Goal: Information Seeking & Learning: Learn about a topic

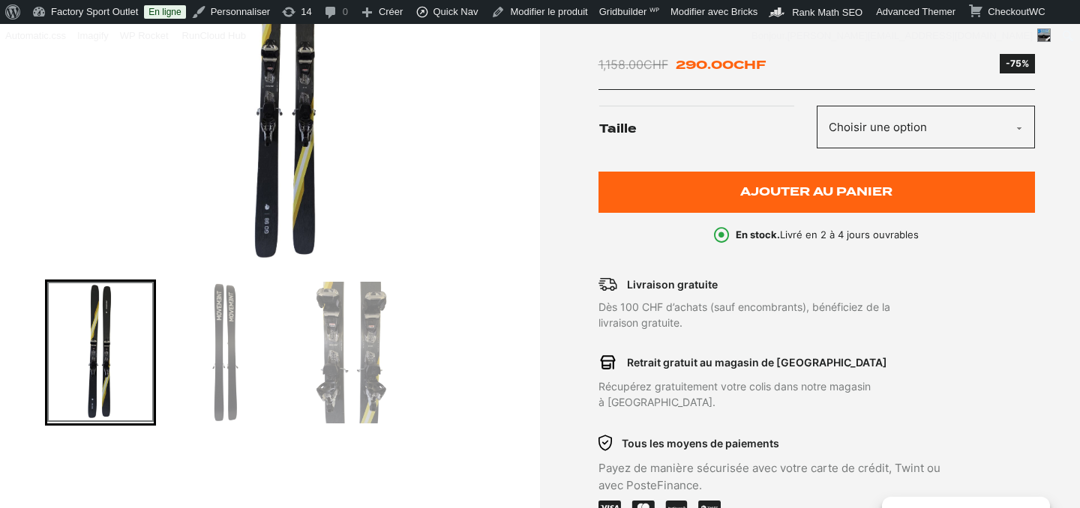
scroll to position [372, 0]
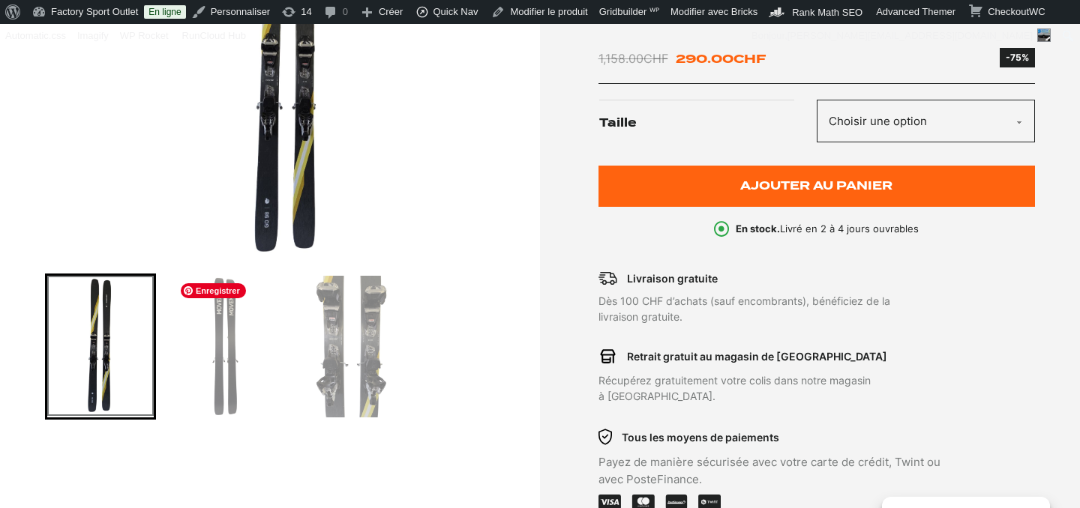
click at [218, 349] on img "Go to slide 2" at bounding box center [226, 347] width 106 height 142
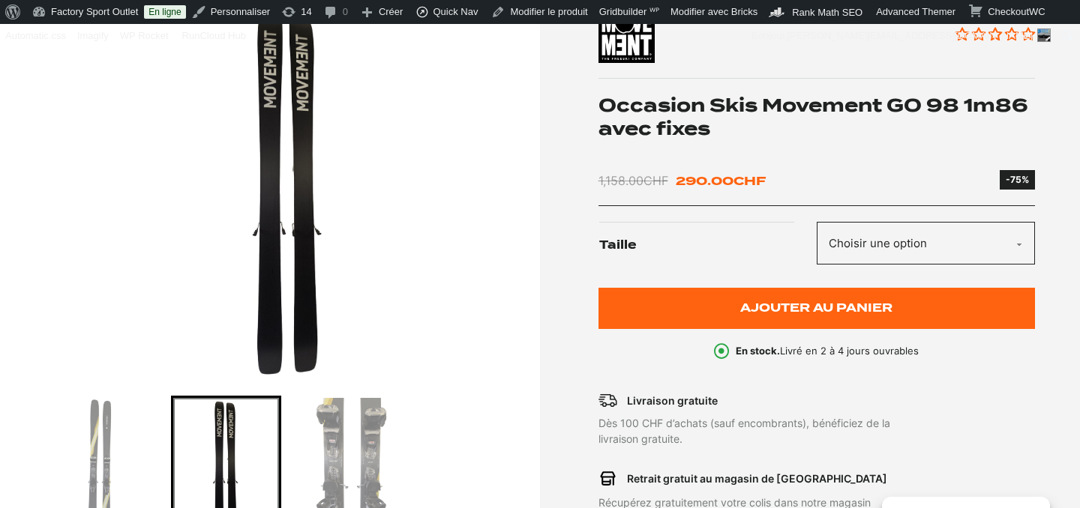
scroll to position [201, 0]
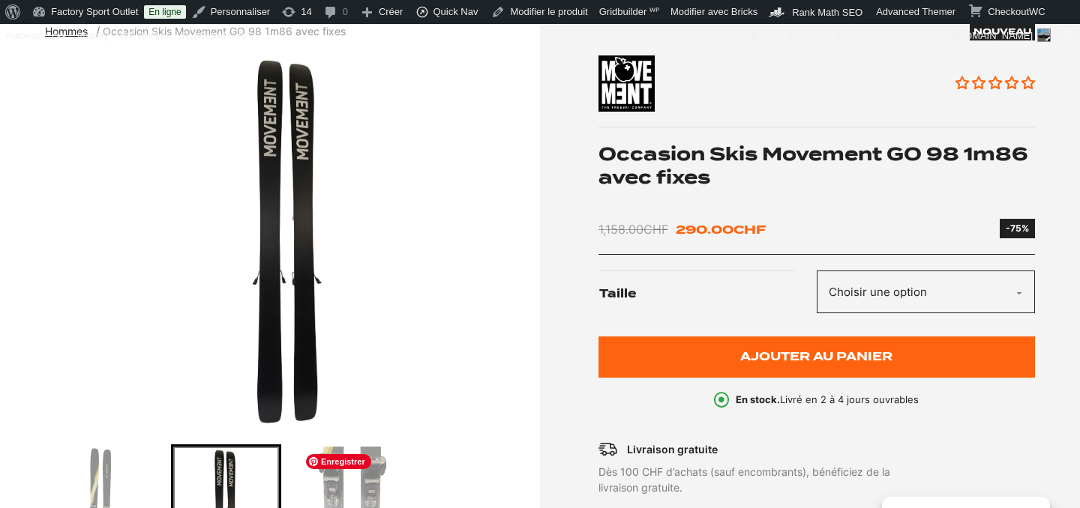
click at [373, 492] on img "Go to slide 3" at bounding box center [351, 518] width 106 height 142
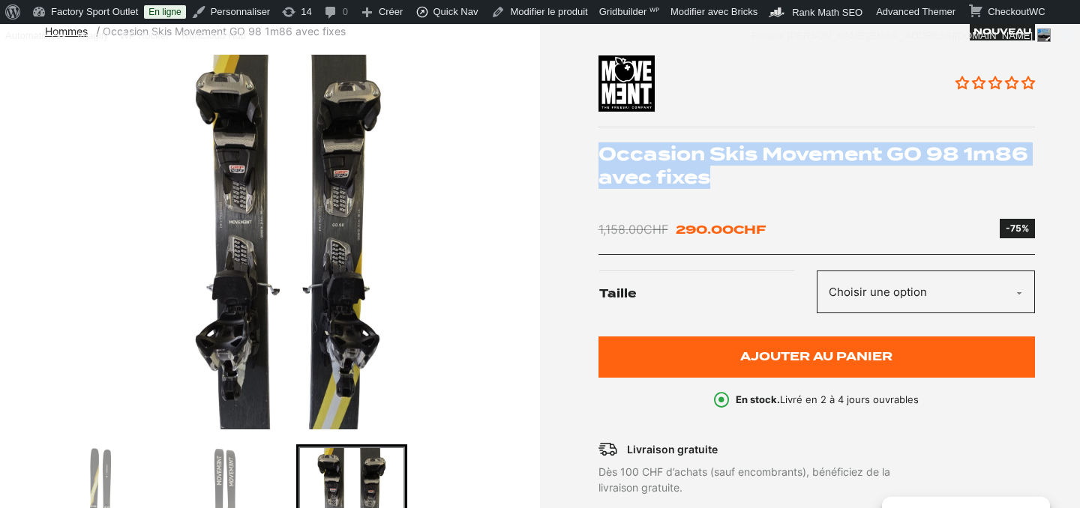
drag, startPoint x: 599, startPoint y: 153, endPoint x: 720, endPoint y: 175, distance: 122.7
click at [720, 175] on h1 "Occasion Skis Movement GO 98 1m86 avec fixes" at bounding box center [816, 165] width 437 height 46
copy h1 "Occasion Skis Movement GO 98 1m86 avec fixes"
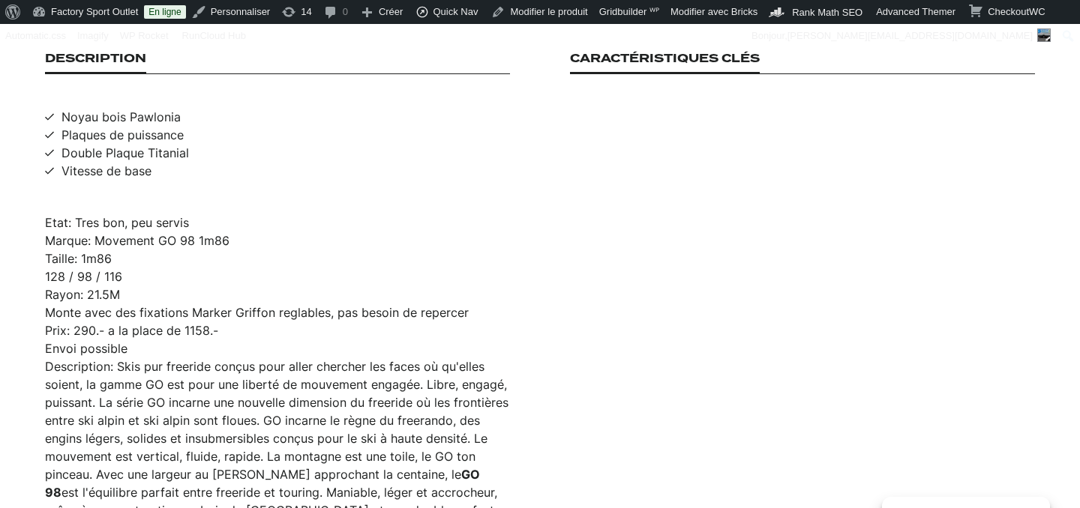
scroll to position [1006, 0]
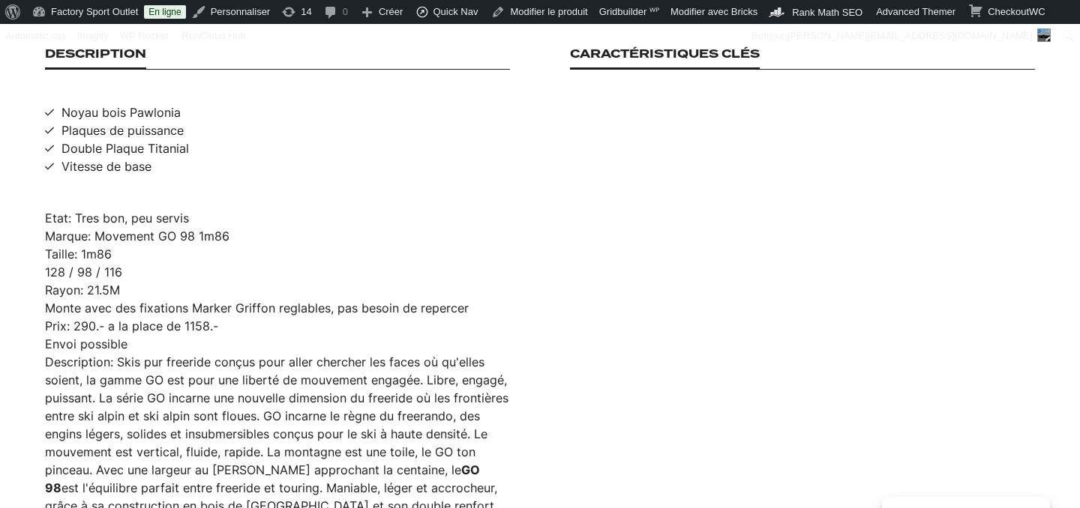
click at [43, 199] on section "Description Noyau bois Pawlonia Plaques de puissance Double Plaque Titanial Vit…" at bounding box center [540, 317] width 1080 height 630
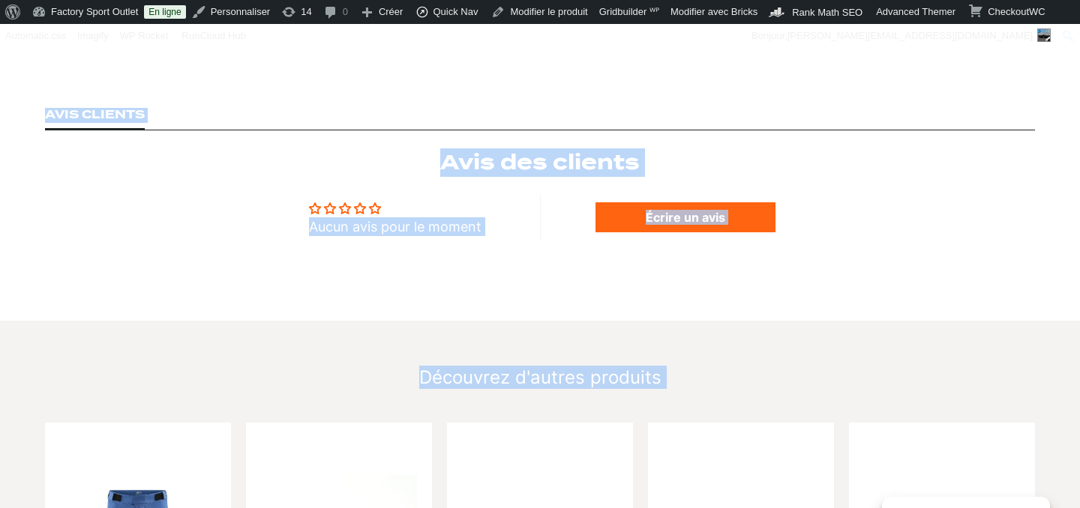
scroll to position [1602, 0]
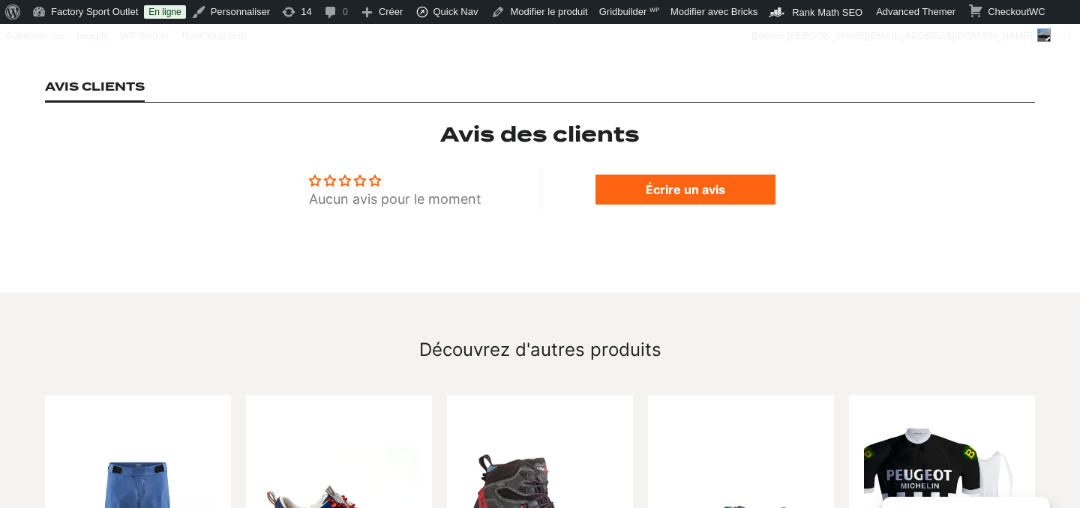
drag, startPoint x: 43, startPoint y: 199, endPoint x: 379, endPoint y: 46, distance: 368.8
copy div "Etat: Tres bon, peu servis Marque: Movement GO 98 1m86 Taille: 1m86 128 / 98 / …"
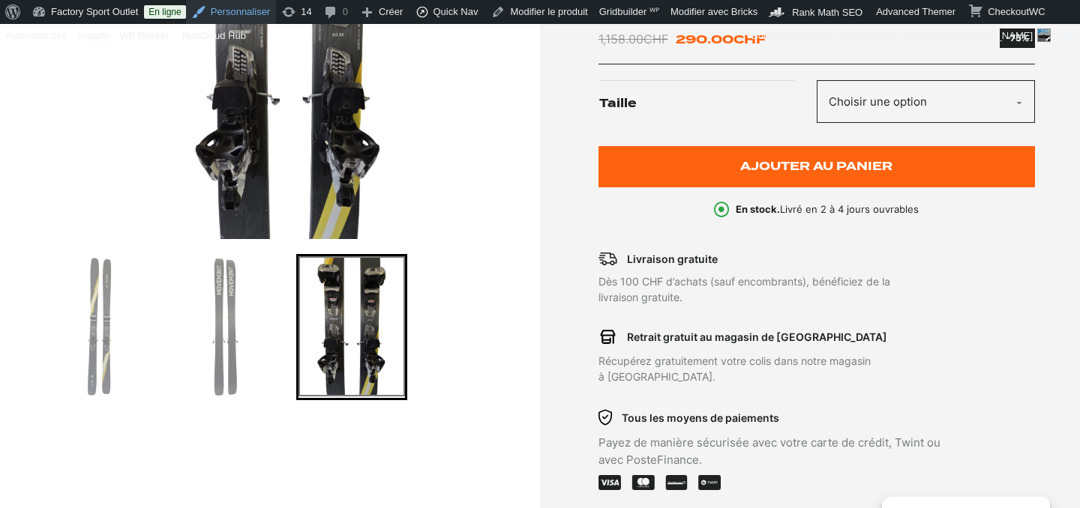
scroll to position [386, 0]
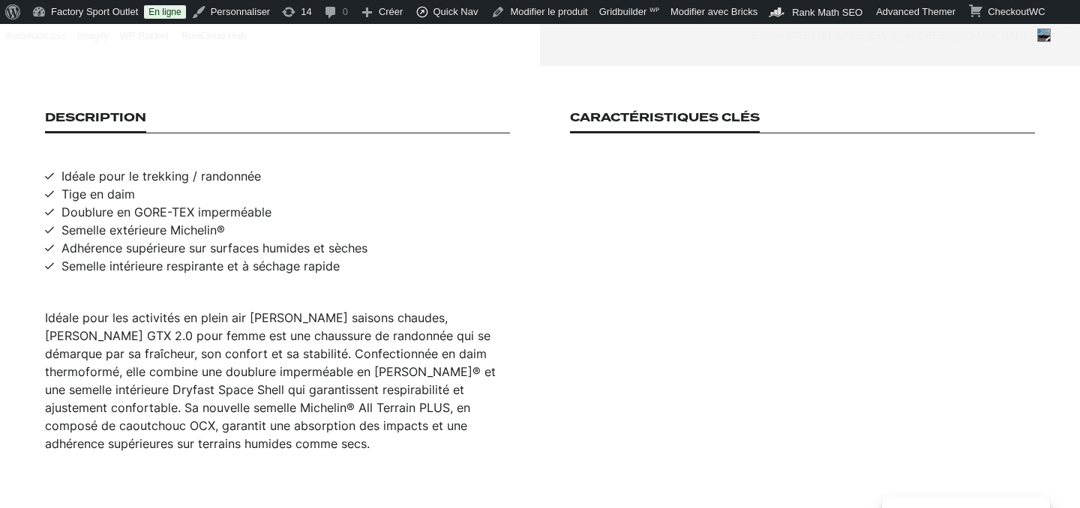
scroll to position [926, 0]
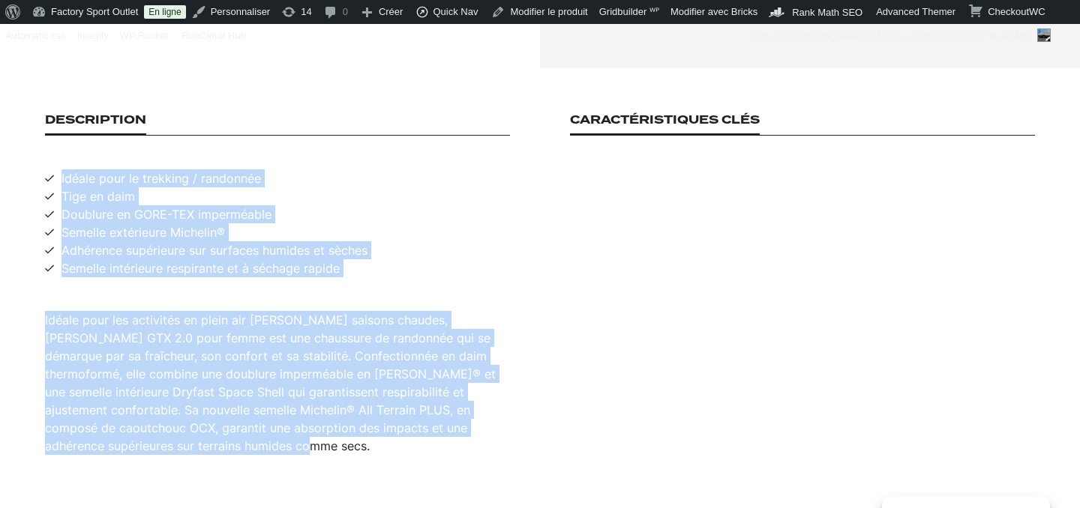
drag, startPoint x: 61, startPoint y: 160, endPoint x: 218, endPoint y: 426, distance: 308.6
click at [220, 433] on div "Description Idéale pour le trekking / randonnée Tige en daim Doublure en GORE-T…" at bounding box center [277, 284] width 465 height 342
copy div "Idéale pour le trekking / randonnée Tige en daim Doublure en GORE-TEX imperméab…"
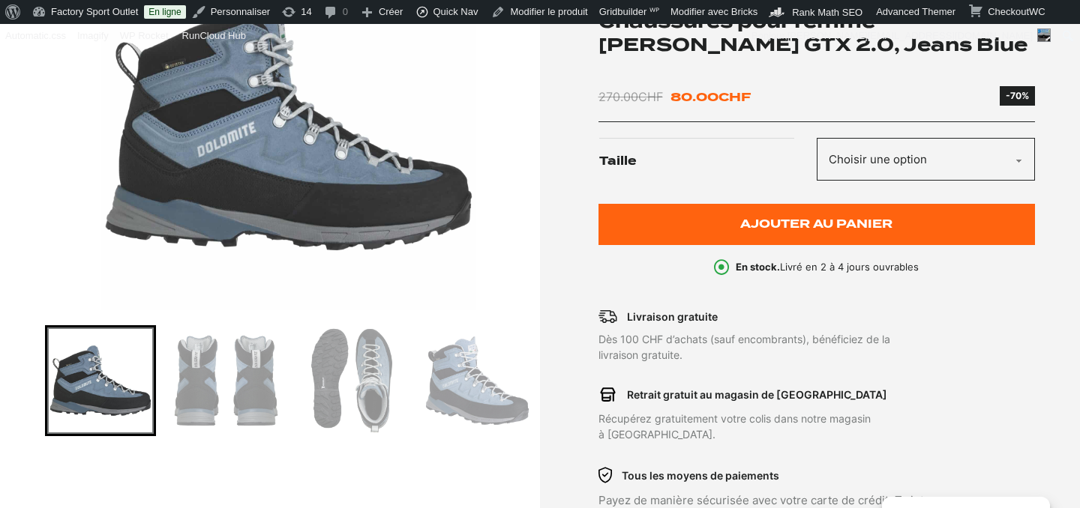
scroll to position [309, 0]
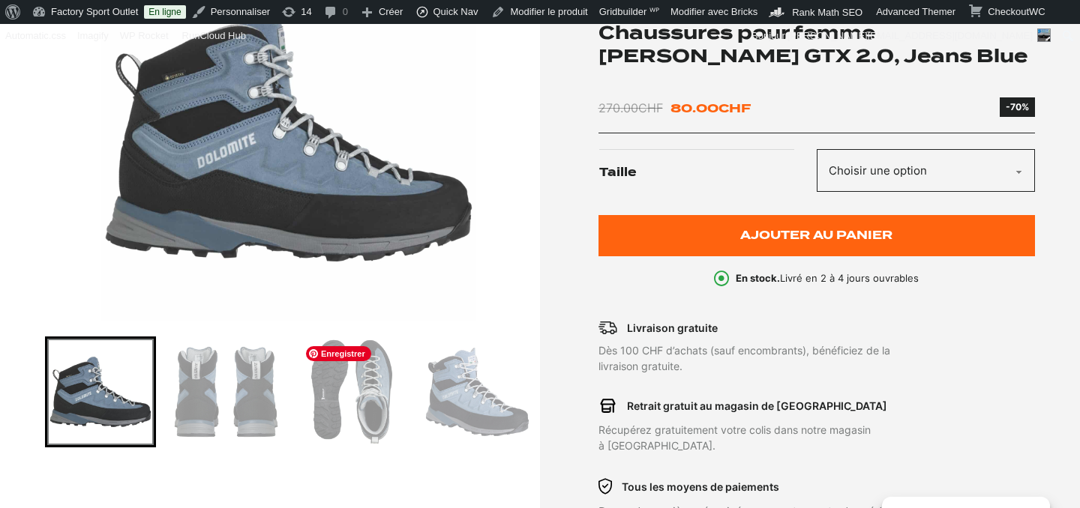
click at [361, 407] on img "Go to slide 3" at bounding box center [351, 392] width 106 height 106
